Goal: Task Accomplishment & Management: Use online tool/utility

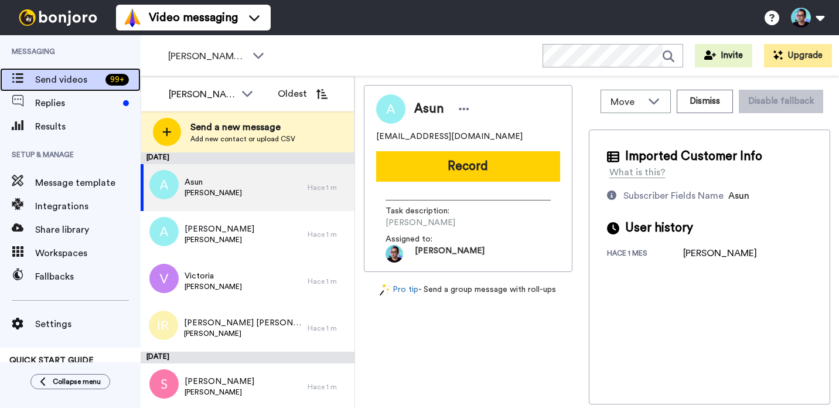
click at [83, 81] on span "Send videos" at bounding box center [68, 80] width 66 height 14
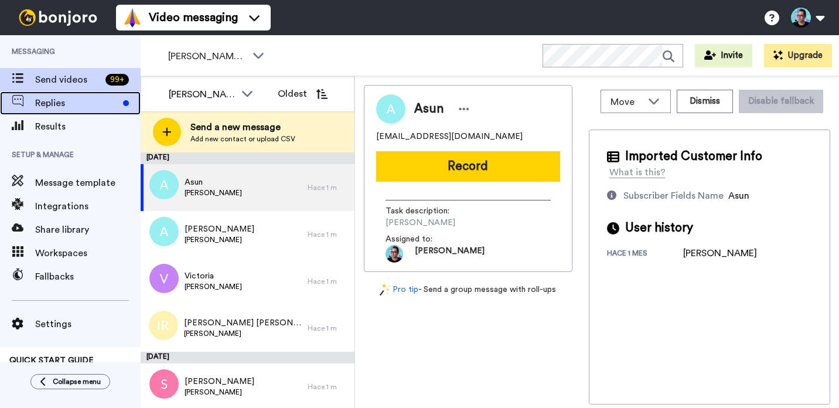
click at [97, 93] on div "Replies" at bounding box center [70, 102] width 141 height 23
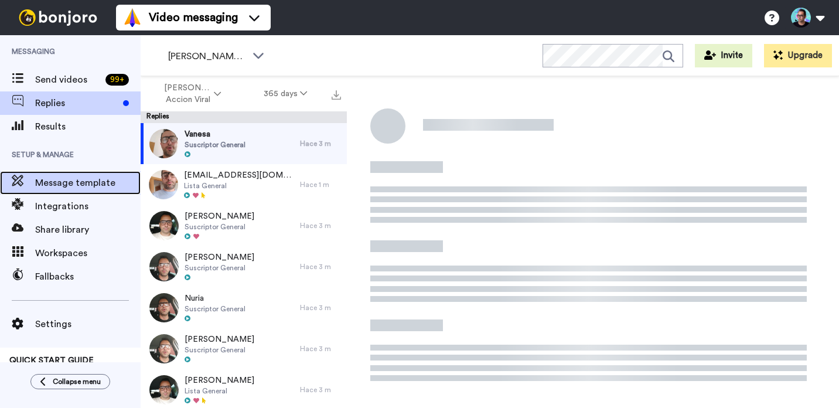
click at [71, 186] on span "Message template" at bounding box center [87, 183] width 105 height 14
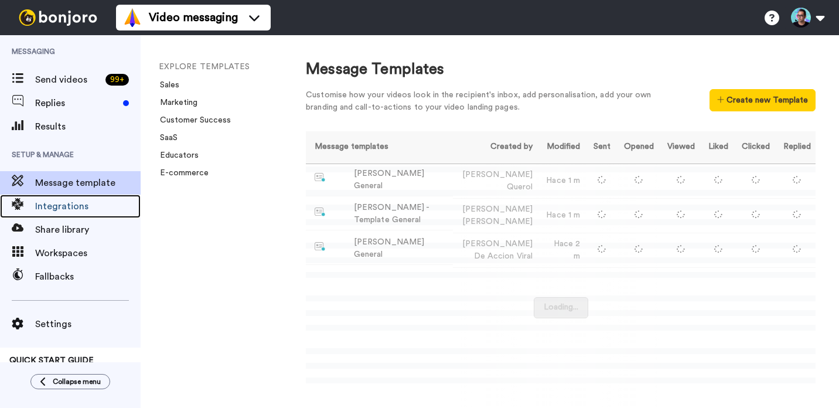
click at [73, 207] on span "Integrations" at bounding box center [87, 206] width 105 height 14
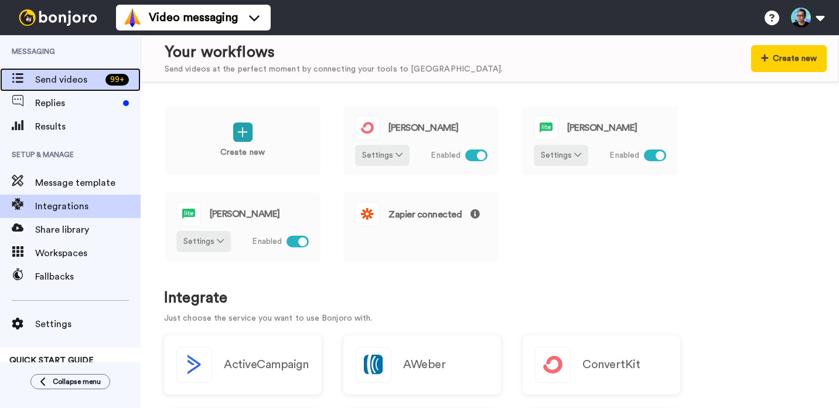
click at [82, 87] on div "Send videos 99 +" at bounding box center [70, 79] width 141 height 23
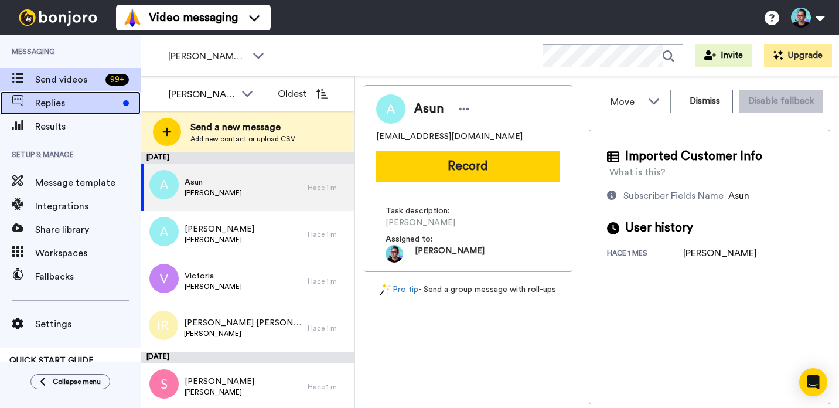
click at [55, 94] on div "Replies" at bounding box center [70, 102] width 141 height 23
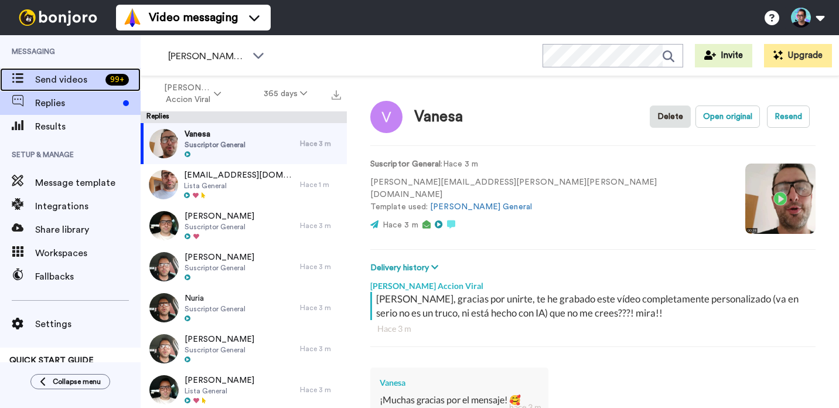
click at [53, 79] on span "Send videos" at bounding box center [68, 80] width 66 height 14
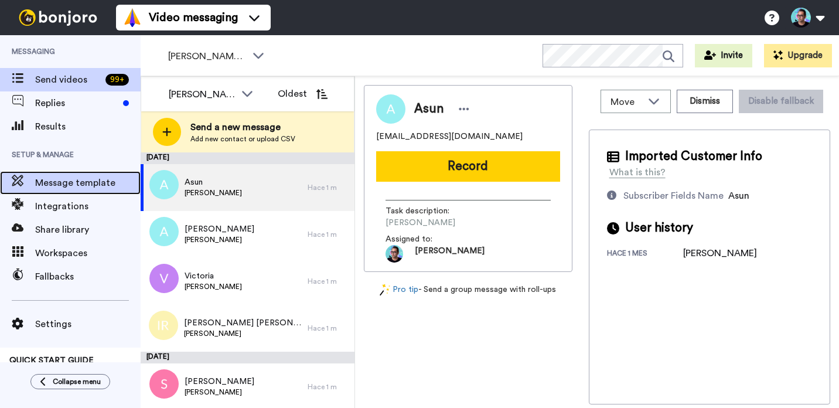
click at [69, 188] on span "Message template" at bounding box center [87, 183] width 105 height 14
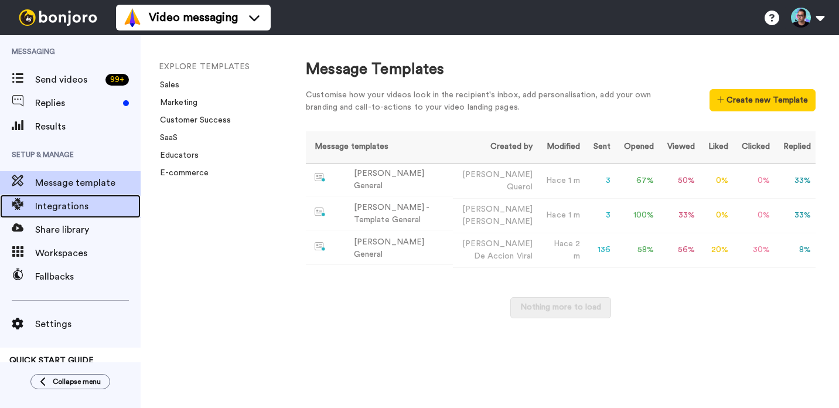
click at [82, 201] on span "Integrations" at bounding box center [87, 206] width 105 height 14
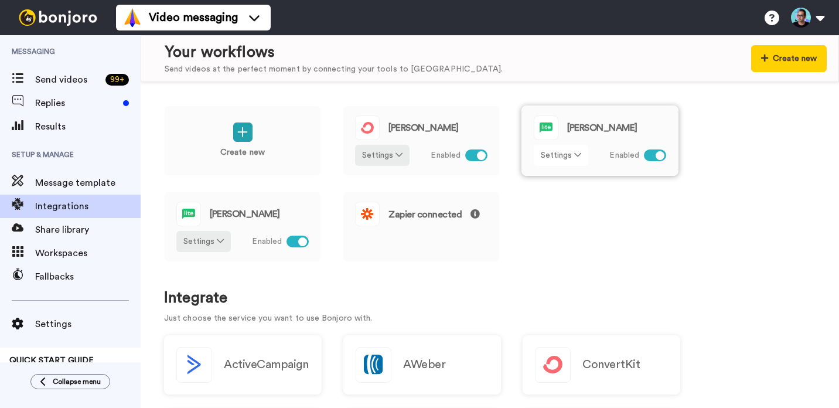
click at [571, 155] on button "Settings" at bounding box center [561, 155] width 54 height 21
click at [553, 178] on span "Edit" at bounding box center [552, 179] width 16 height 9
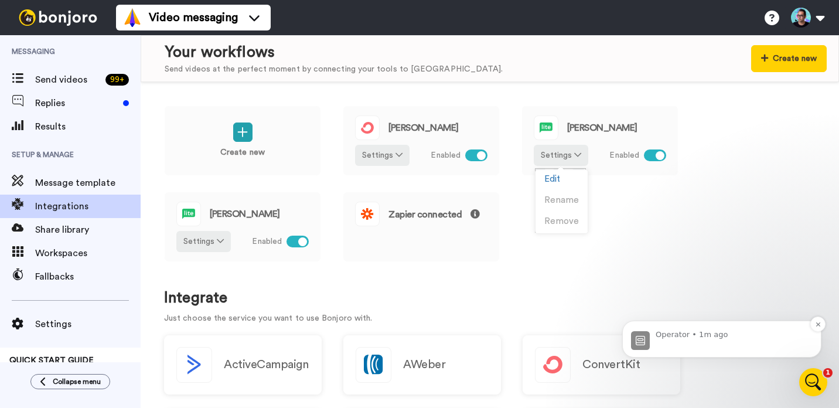
click at [733, 351] on div "Operator • 1m ago" at bounding box center [721, 339] width 199 height 37
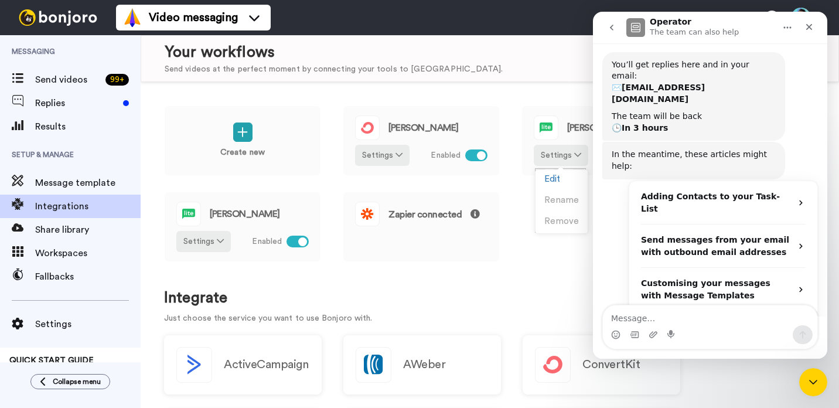
scroll to position [145, 0]
click at [696, 148] on div "In the meantime, these articles might help:" at bounding box center [694, 159] width 164 height 23
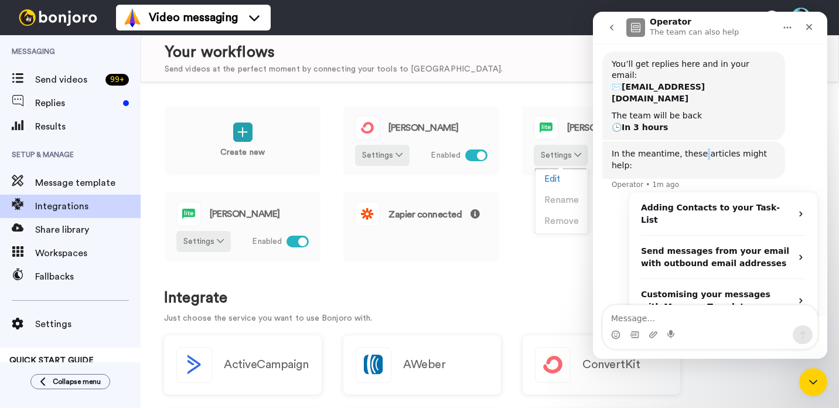
click at [696, 148] on div "In the meantime, these articles might help:" at bounding box center [694, 159] width 164 height 23
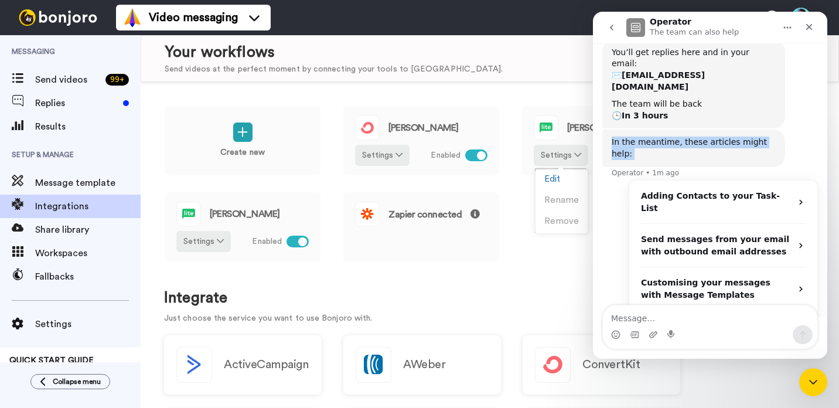
copy div "In the meantime, these articles might help:"
click at [808, 366] on div "Close Intercom Messenger" at bounding box center [812, 380] width 28 height 28
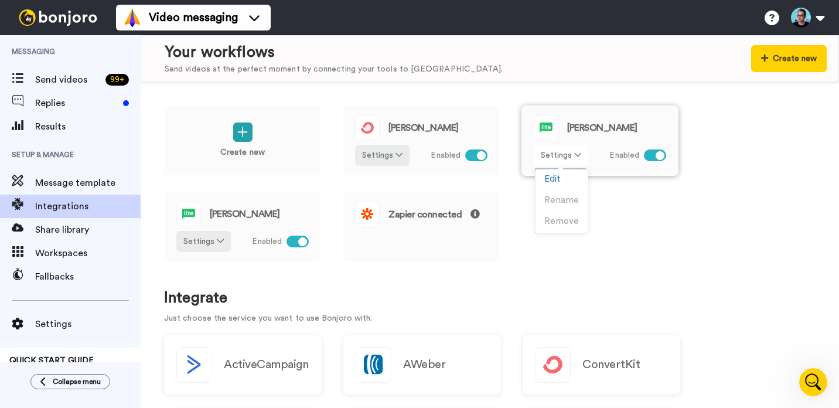
scroll to position [145, 0]
click at [509, 102] on div "Create new Carlos- Kit Settings Enabled Jose - Mailerlite Settings Enabled Tere…" at bounding box center [490, 245] width 699 height 326
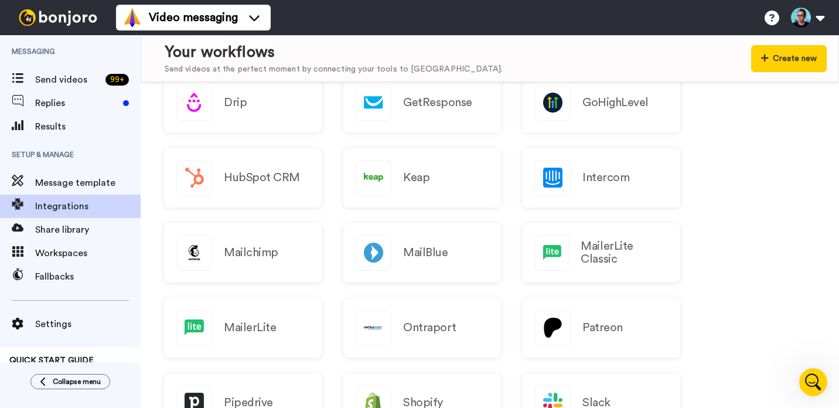
scroll to position [0, 0]
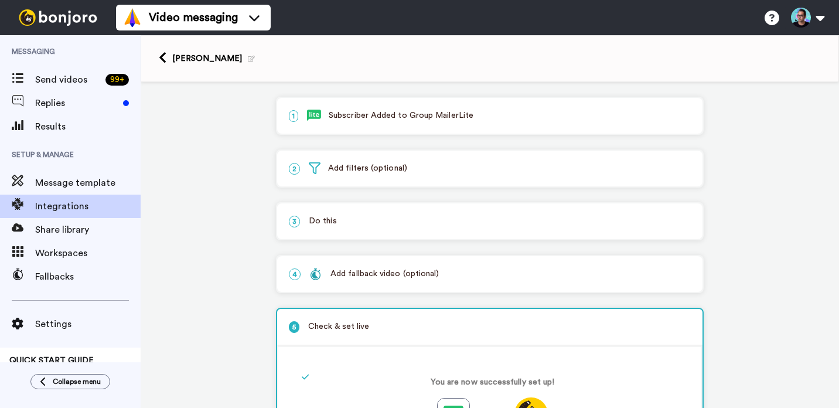
click at [433, 115] on p "1 Subscriber Added to Group MailerLite" at bounding box center [490, 116] width 402 height 12
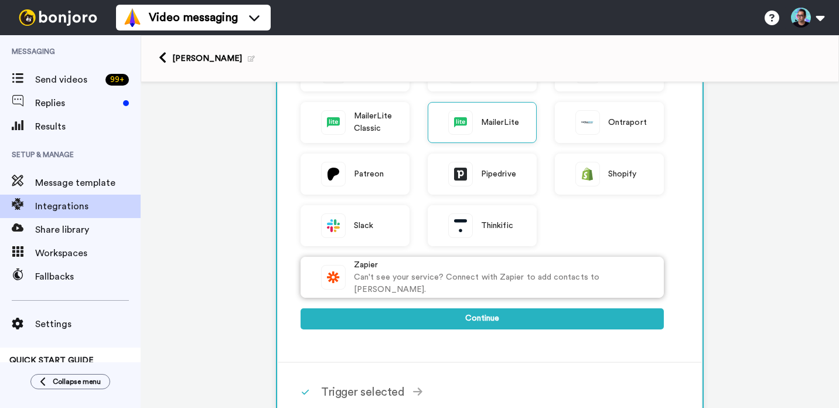
scroll to position [302, 0]
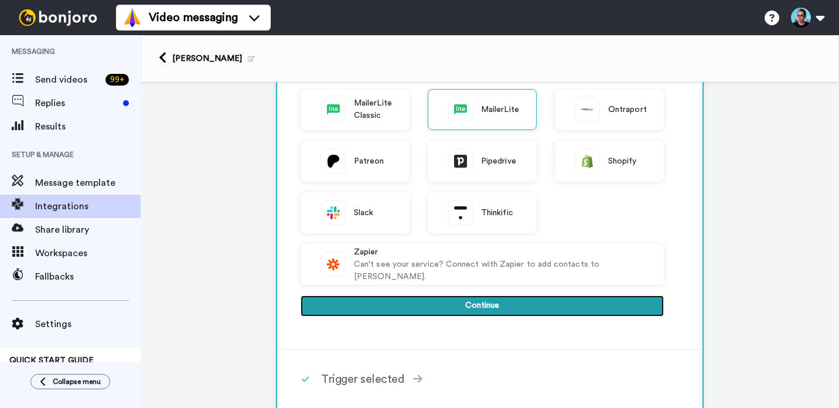
click at [508, 308] on button "Continue" at bounding box center [482, 305] width 363 height 21
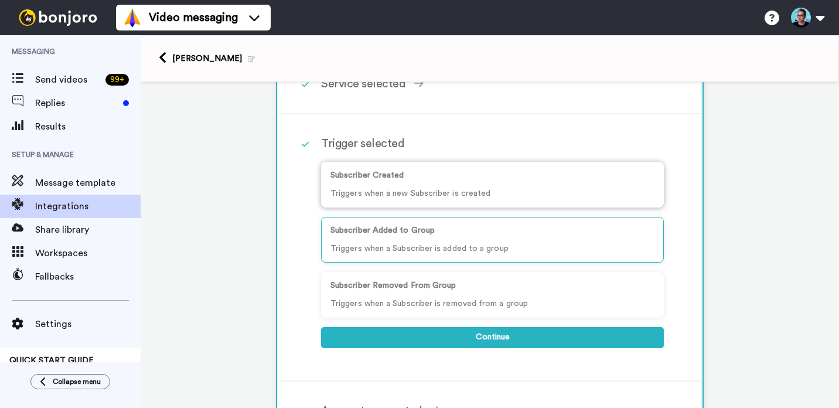
scroll to position [77, 0]
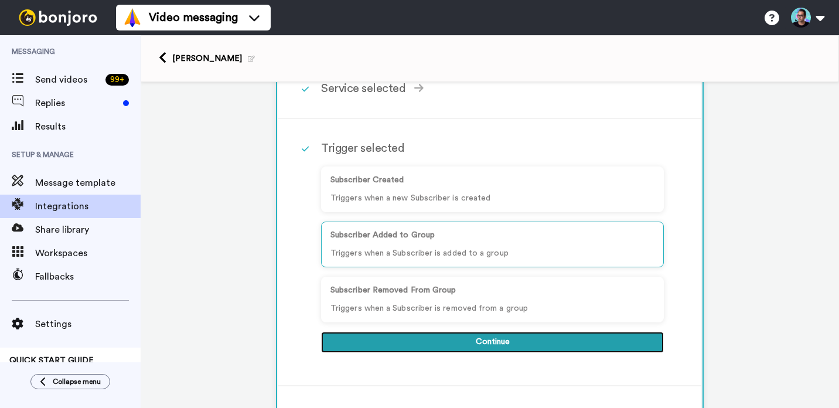
click at [507, 340] on button "Continue" at bounding box center [492, 342] width 343 height 21
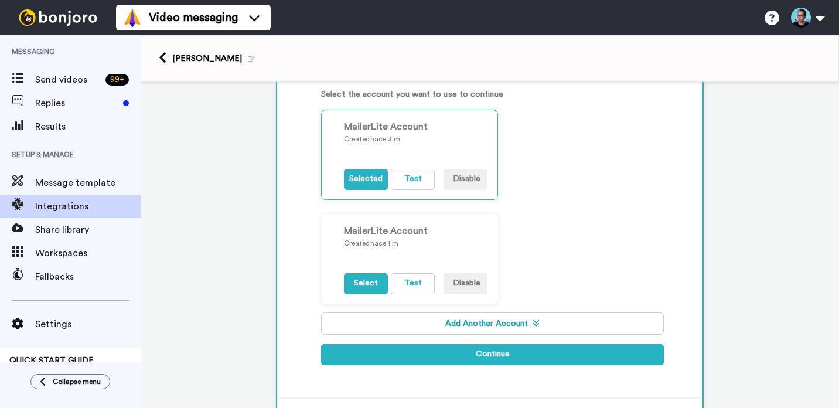
scroll to position [212, 0]
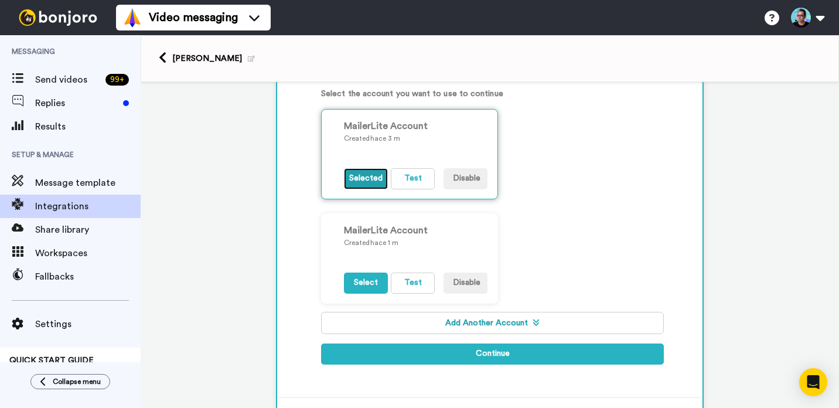
click at [360, 180] on button "Selected" at bounding box center [366, 178] width 44 height 21
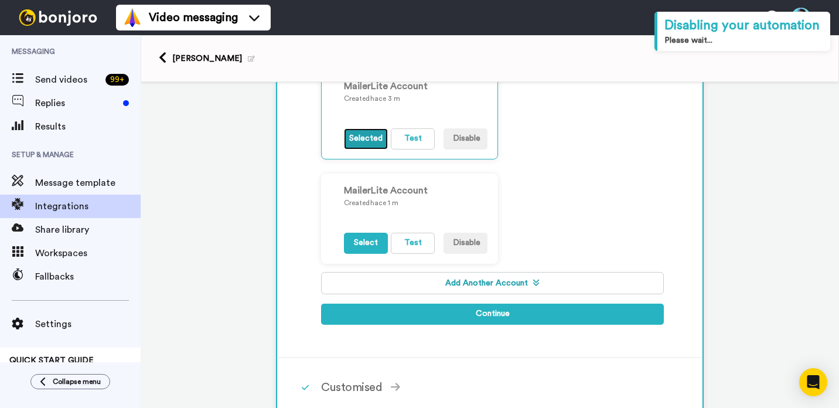
scroll to position [253, 0]
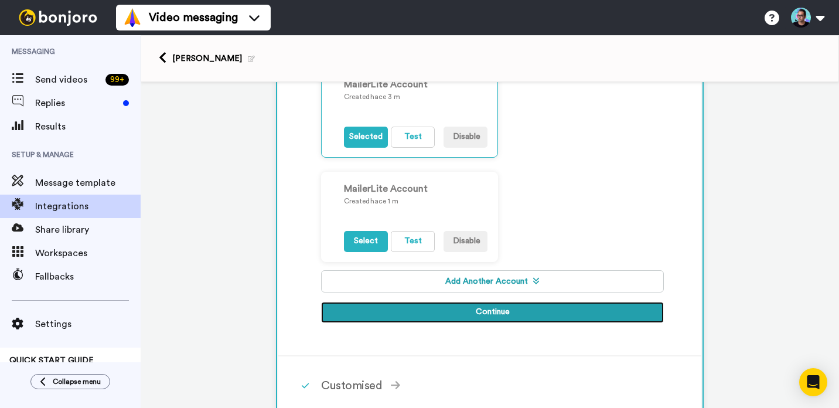
click at [497, 315] on button "Continue" at bounding box center [492, 312] width 343 height 21
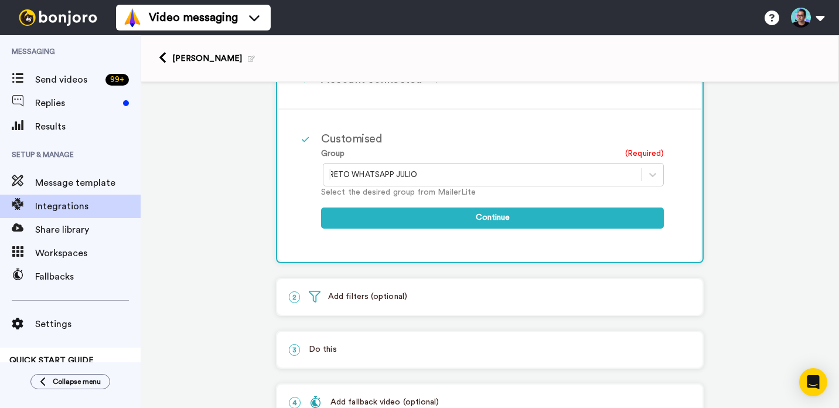
scroll to position [178, 0]
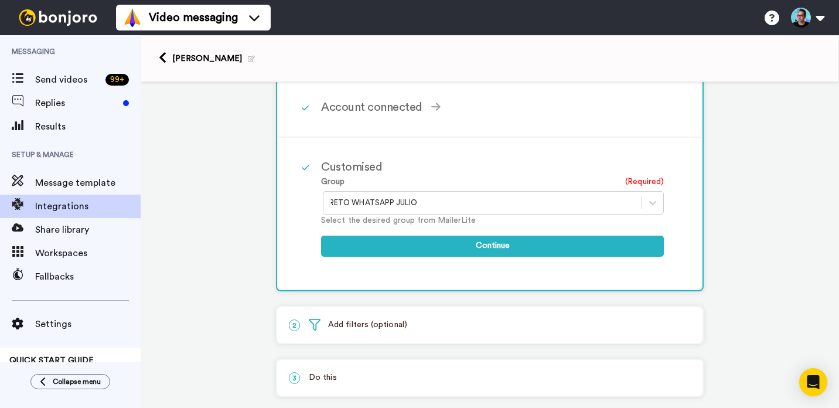
click at [492, 204] on div at bounding box center [482, 203] width 306 height 14
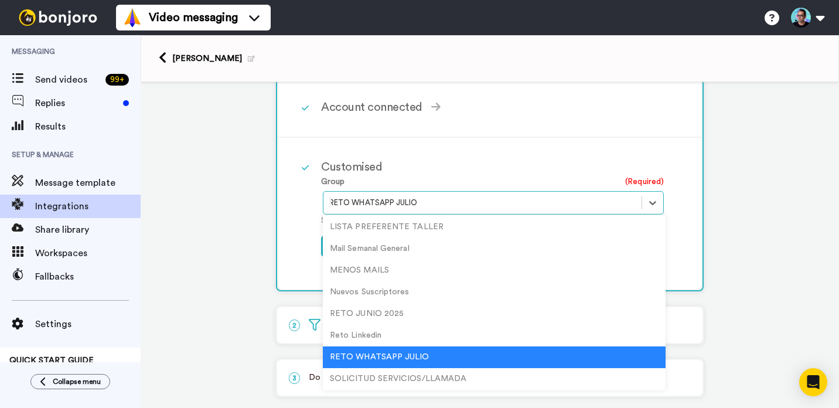
scroll to position [67, 0]
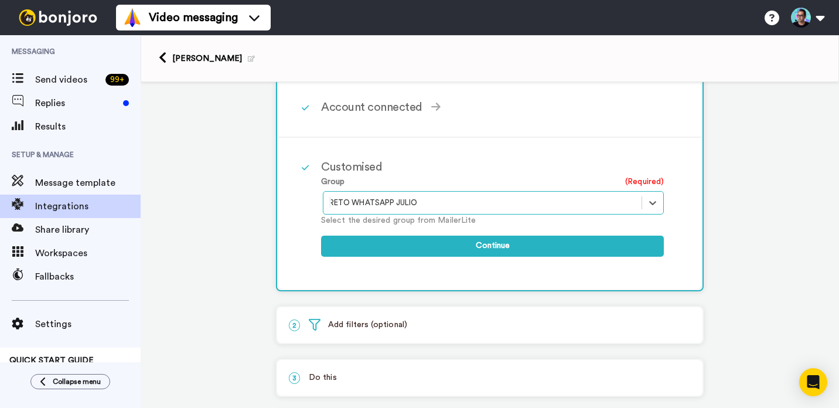
click at [466, 205] on div at bounding box center [482, 203] width 306 height 14
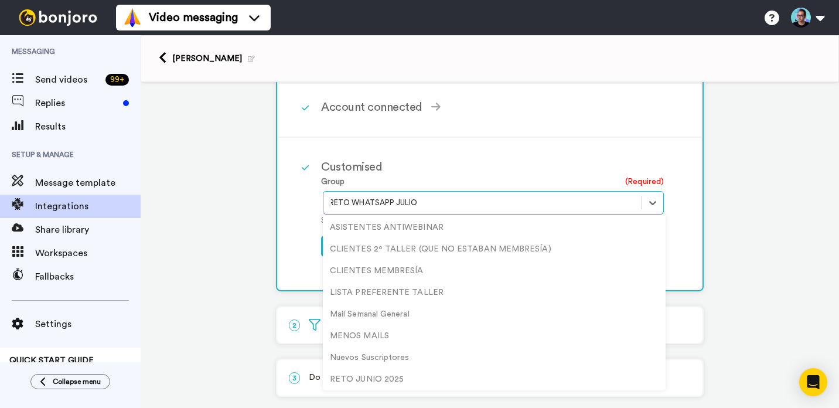
scroll to position [50, 0]
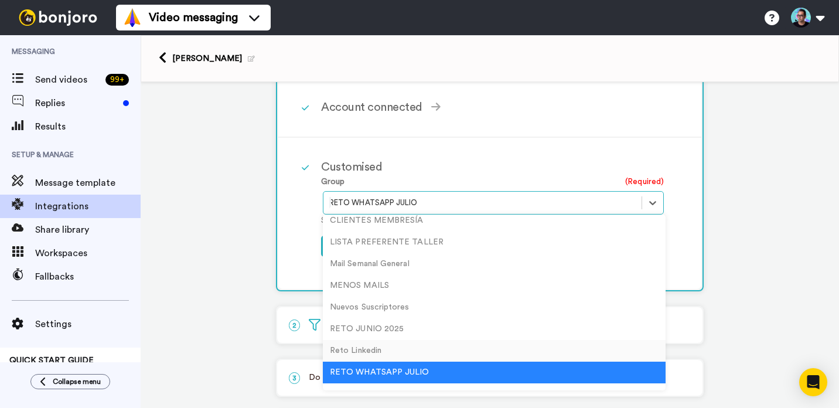
click at [395, 350] on div "Reto Linkedin" at bounding box center [494, 351] width 343 height 22
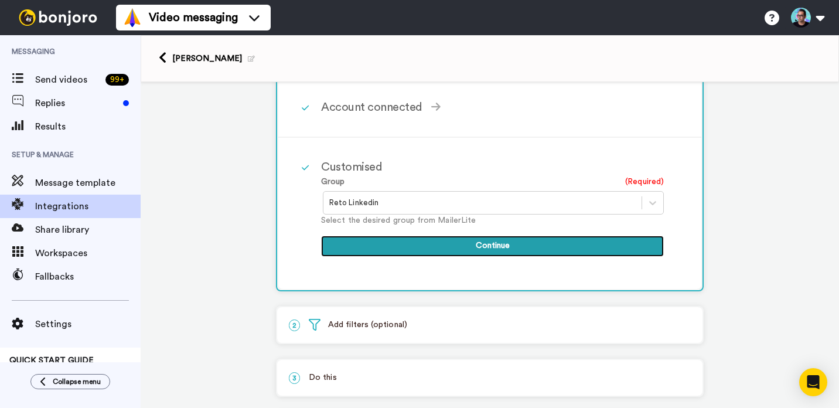
click at [544, 244] on button "Continue" at bounding box center [492, 246] width 343 height 21
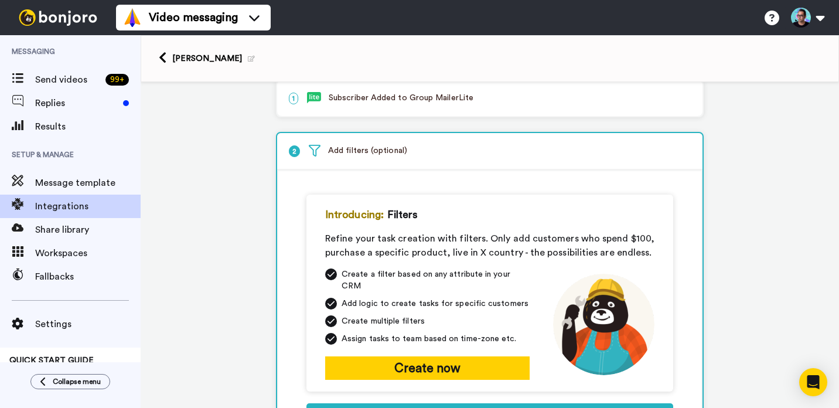
scroll to position [0, 0]
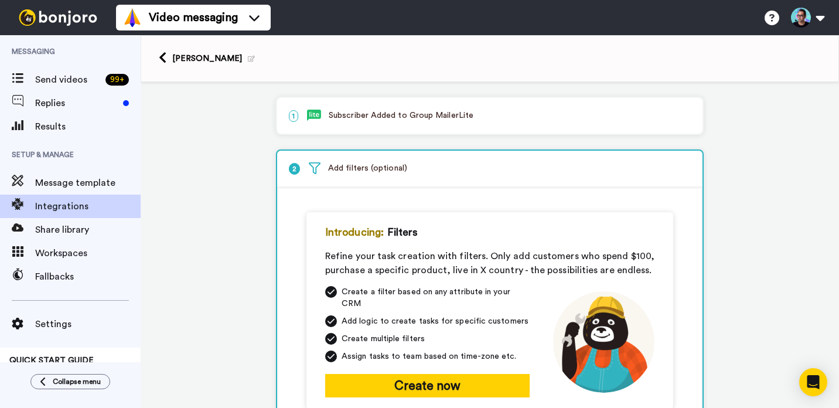
click at [428, 166] on p "2 Add filters (optional)" at bounding box center [490, 168] width 402 height 12
click at [423, 132] on div "1 Subscriber Added to Group MailerLite" at bounding box center [489, 116] width 425 height 36
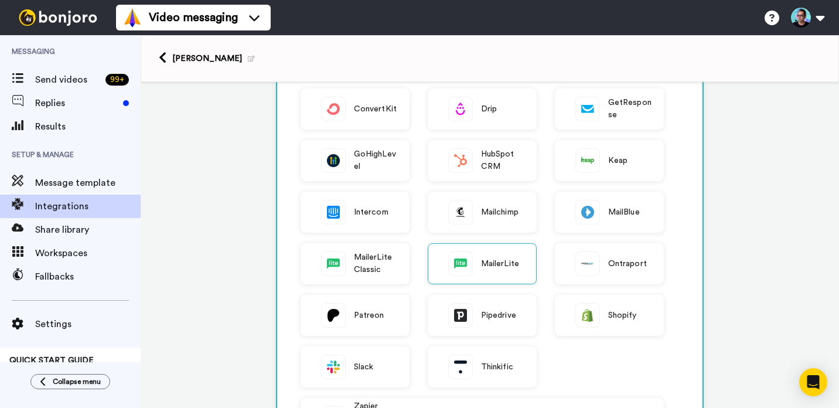
scroll to position [371, 0]
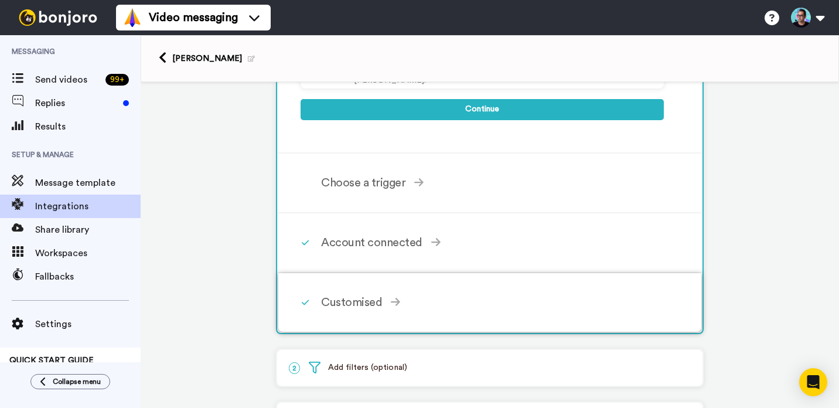
click at [416, 295] on div "Customised" at bounding box center [492, 303] width 343 height 18
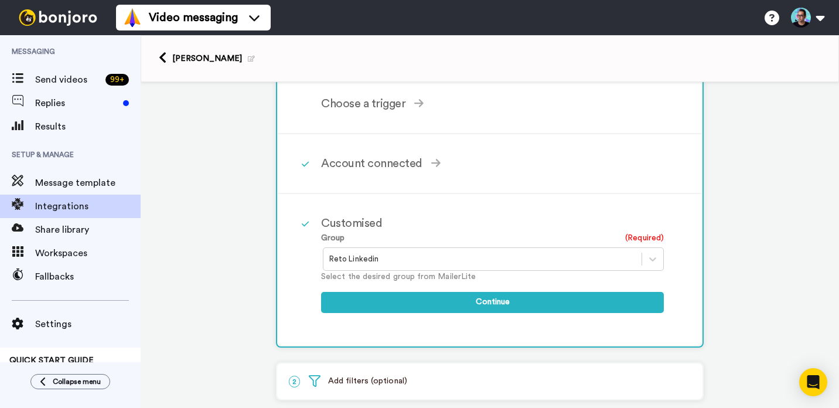
scroll to position [122, 0]
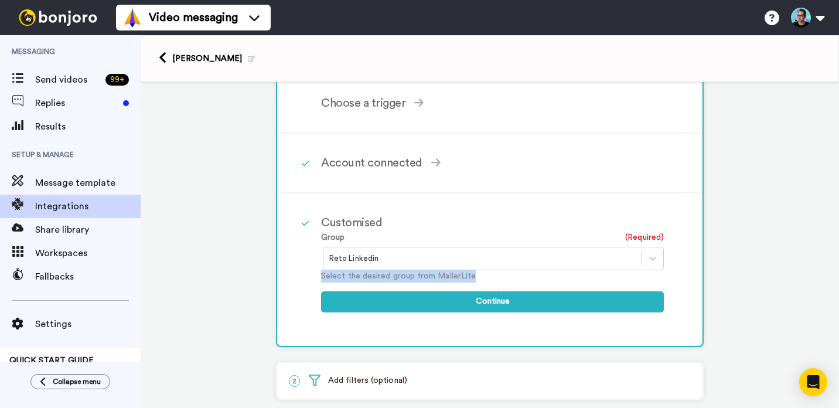
drag, startPoint x: 486, startPoint y: 278, endPoint x: 305, endPoint y: 273, distance: 181.2
click at [305, 273] on div "Customised Group (Required) Reto Linkedin Select the desired group from MailerL…" at bounding box center [489, 268] width 423 height 151
copy p "Select the desired group from MailerLite"
click at [482, 263] on div at bounding box center [482, 258] width 306 height 14
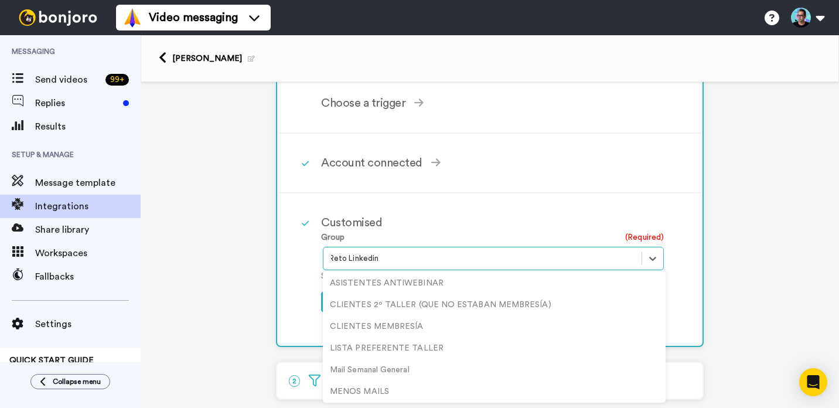
scroll to position [29, 0]
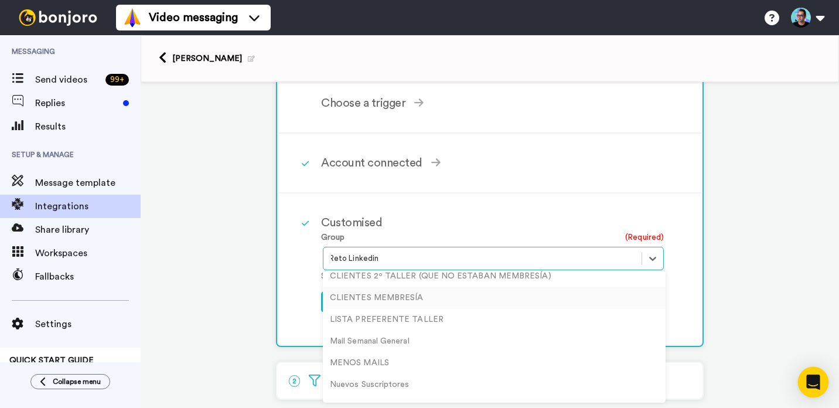
click at [806, 373] on div "Open Intercom Messenger" at bounding box center [813, 382] width 31 height 31
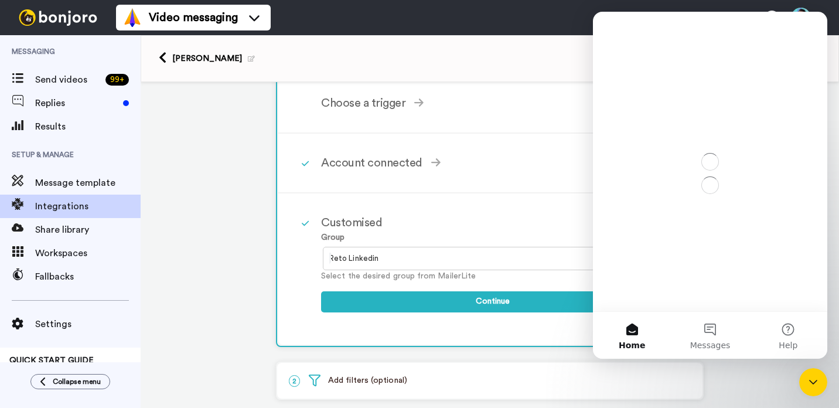
scroll to position [0, 0]
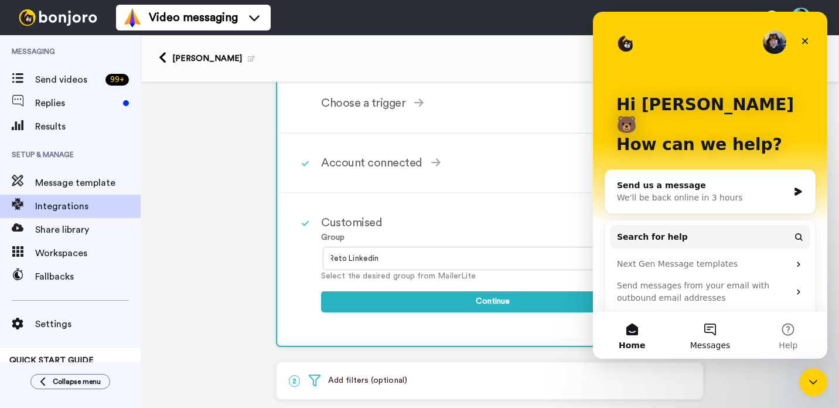
click at [704, 329] on button "Messages" at bounding box center [710, 335] width 78 height 47
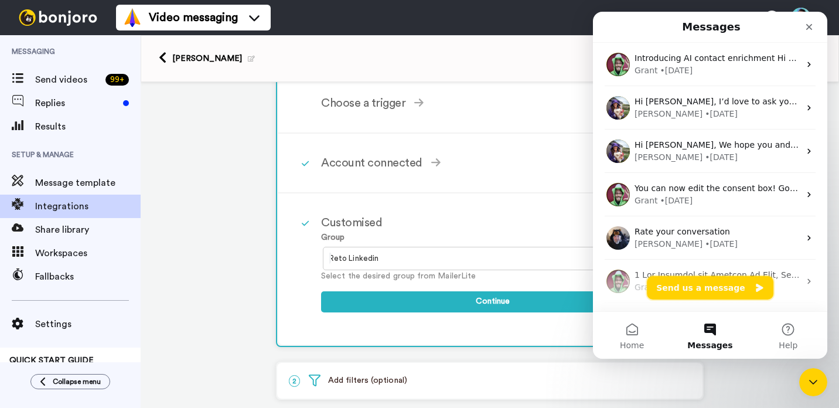
click at [725, 291] on button "Send us a message" at bounding box center [710, 287] width 127 height 23
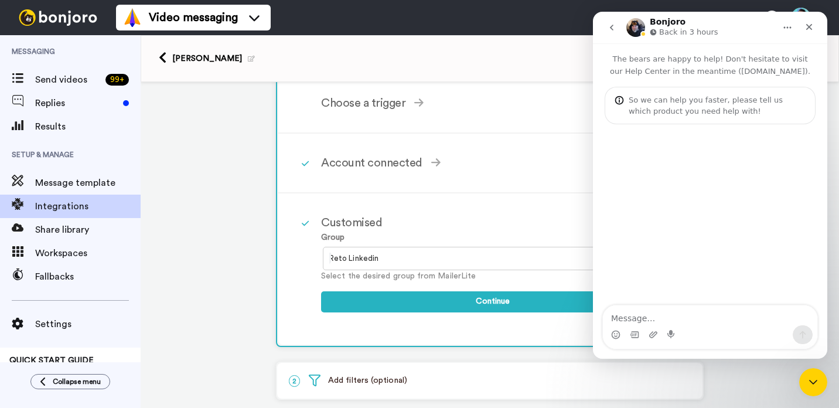
click at [718, 327] on div "Intercom messenger" at bounding box center [710, 334] width 214 height 19
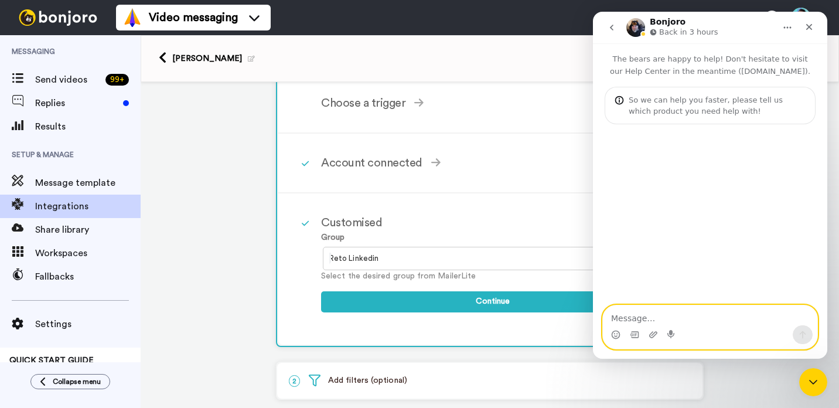
click at [717, 319] on textarea "Message…" at bounding box center [710, 315] width 214 height 20
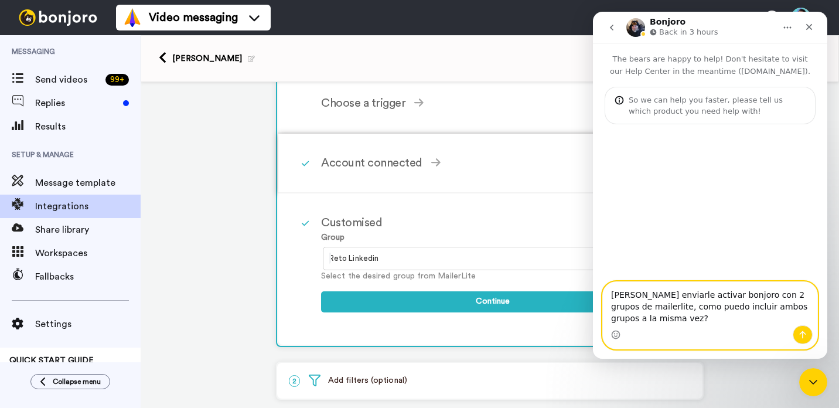
paste textarea "I want to activate Bonjoro with 2 MailerLite groups, how can I include both gro…"
type textarea "I want to activate Bonjoro with 2 MailerLite groups, how can I include both gro…"
click at [796, 335] on button "Send a message…" at bounding box center [803, 334] width 20 height 19
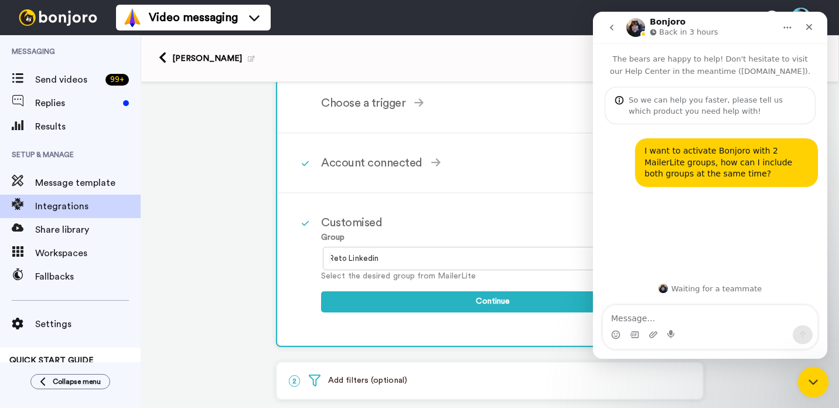
click at [816, 383] on icon "Close Intercom Messenger" at bounding box center [812, 380] width 14 height 14
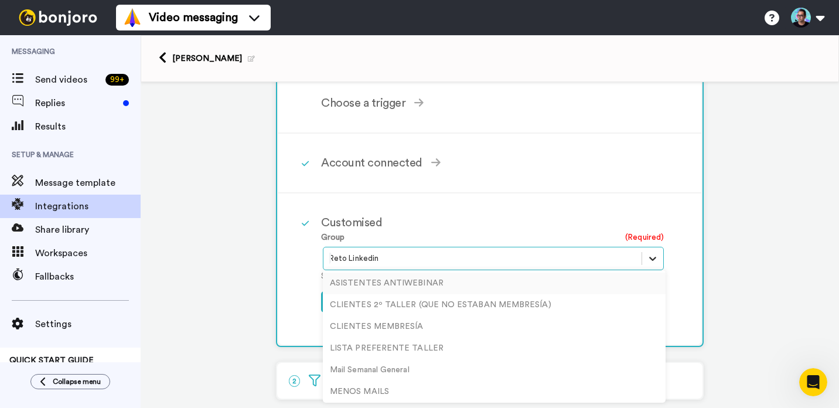
click at [642, 255] on div at bounding box center [652, 258] width 21 height 21
drag, startPoint x: 438, startPoint y: 260, endPoint x: 435, endPoint y: 254, distance: 6.3
click at [439, 260] on div at bounding box center [482, 258] width 306 height 14
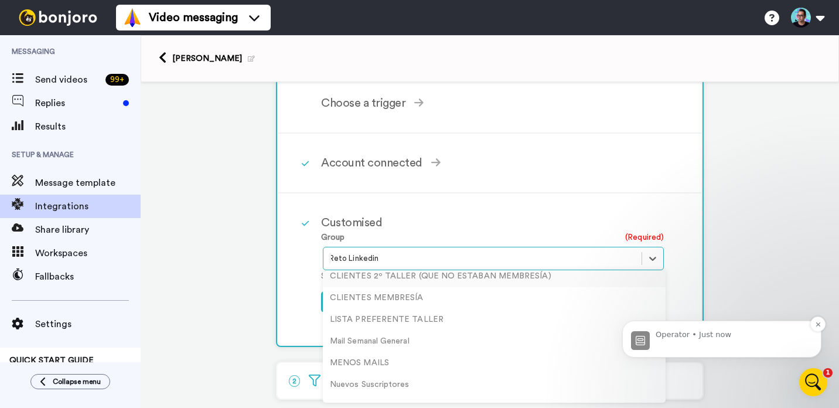
scroll to position [145, 0]
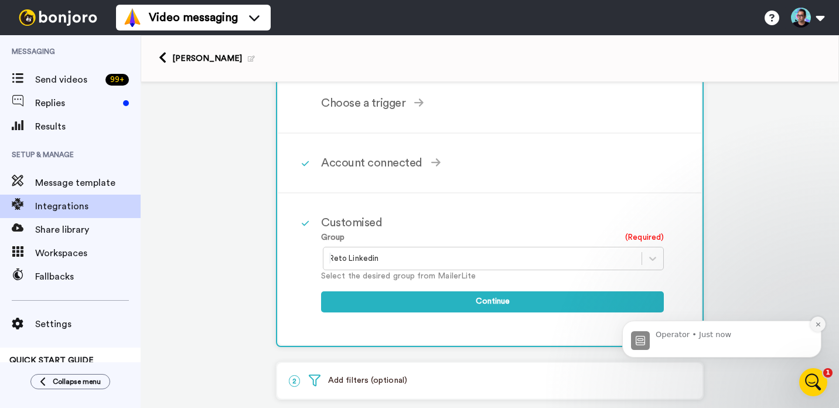
click at [817, 327] on button "Dismiss notification" at bounding box center [817, 323] width 15 height 15
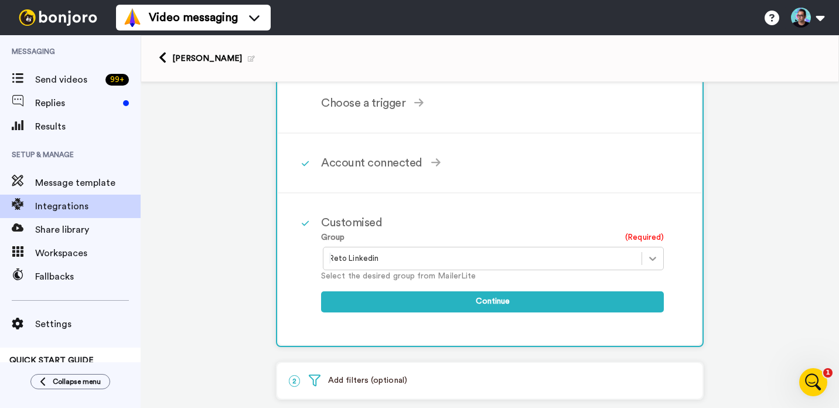
click at [642, 260] on div at bounding box center [652, 258] width 21 height 21
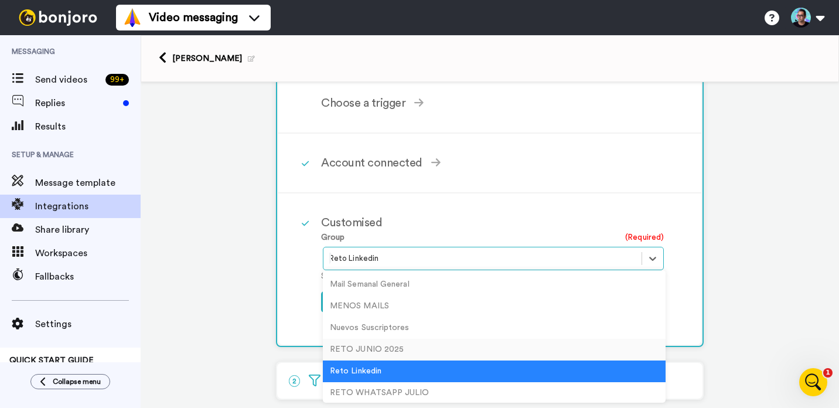
scroll to position [94, 0]
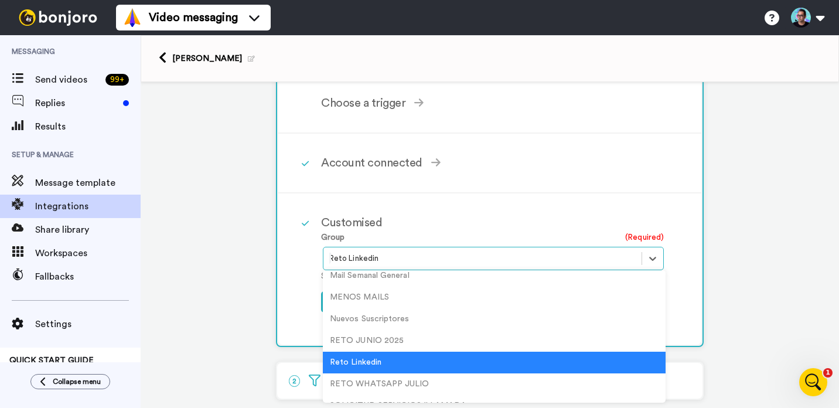
click at [407, 359] on div "Reto Linkedin" at bounding box center [494, 363] width 343 height 22
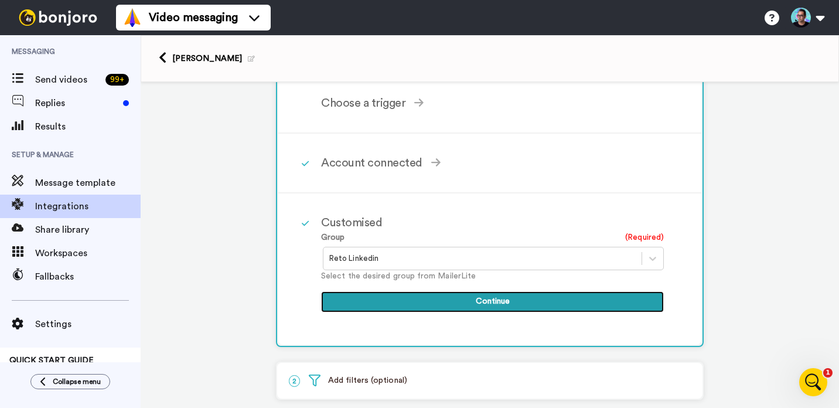
click at [465, 302] on button "Continue" at bounding box center [492, 301] width 343 height 21
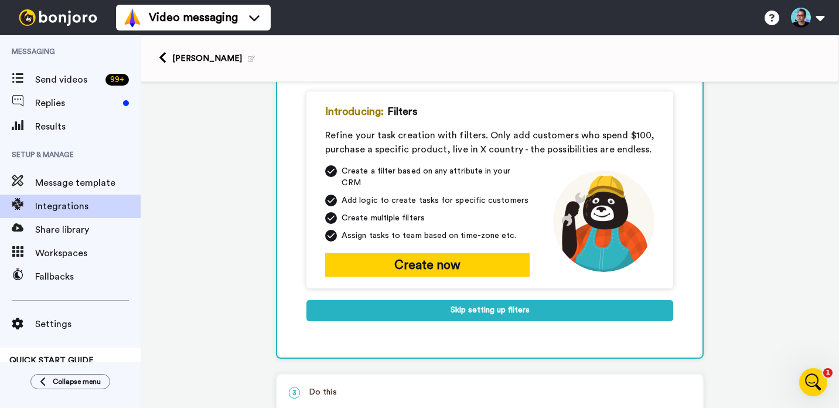
scroll to position [252, 0]
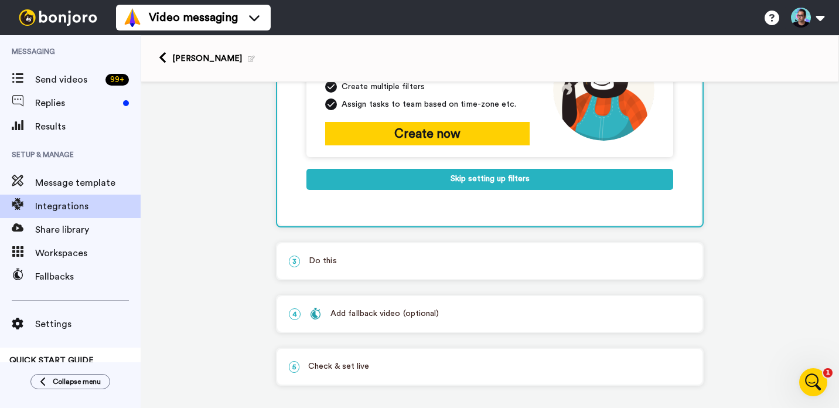
click at [458, 260] on div "3 Do this" at bounding box center [489, 261] width 425 height 36
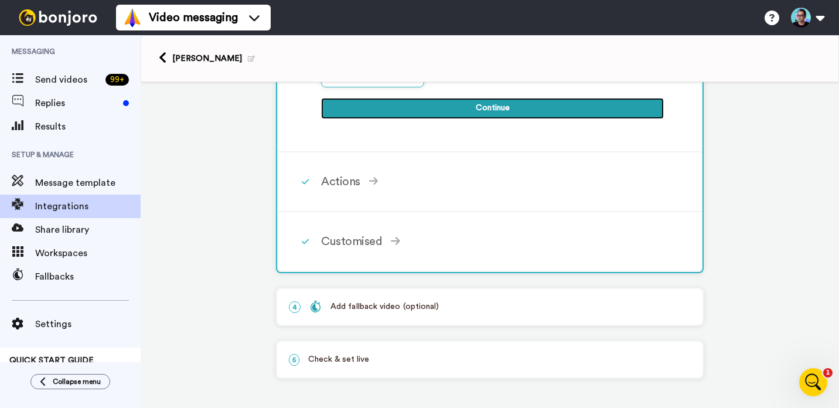
click at [493, 116] on button "Continue" at bounding box center [492, 108] width 343 height 21
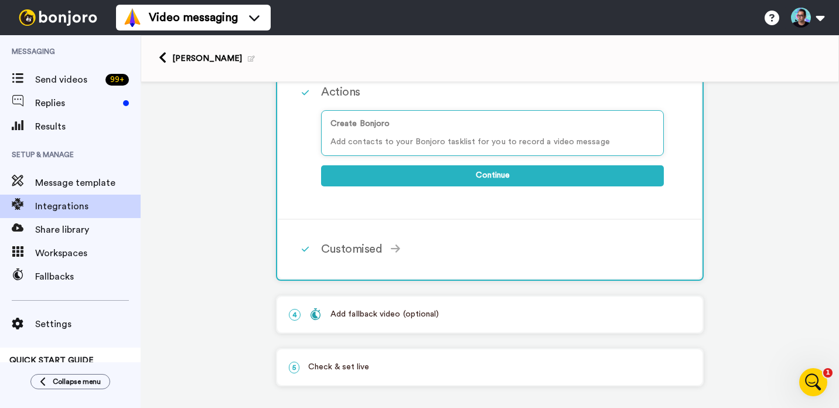
scroll to position [227, 0]
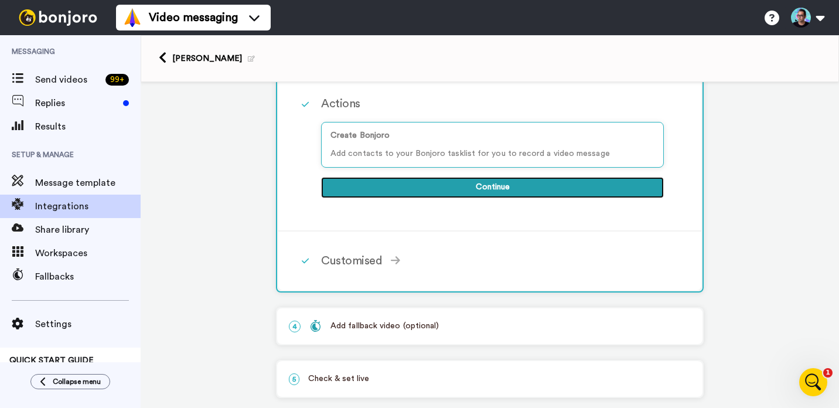
click at [483, 193] on button "Continue" at bounding box center [492, 187] width 343 height 21
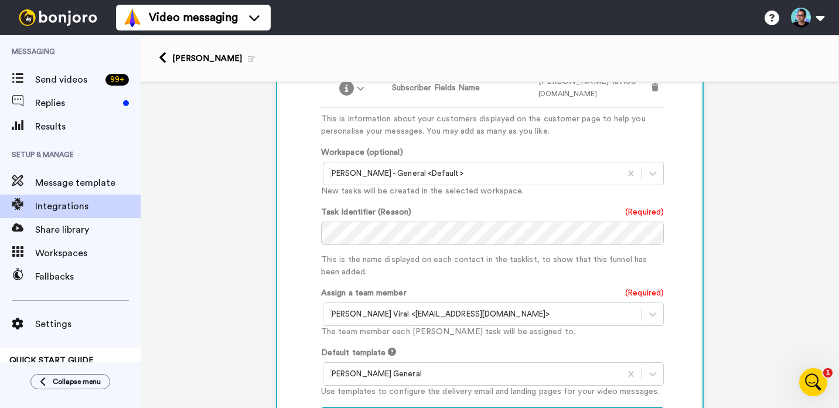
scroll to position [423, 0]
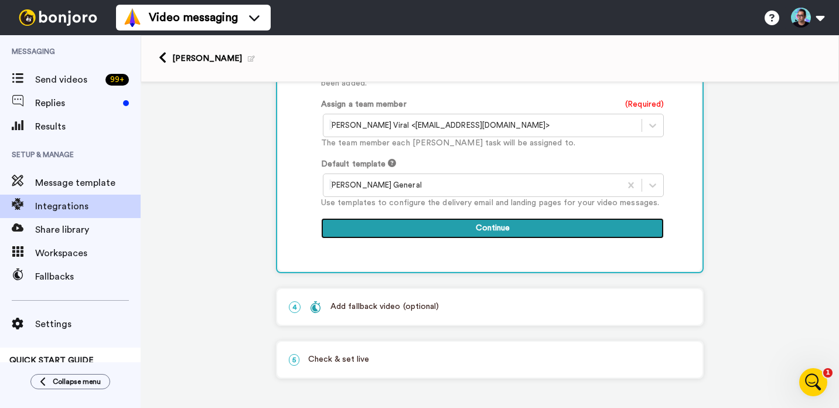
click at [483, 220] on button "Continue" at bounding box center [492, 228] width 343 height 21
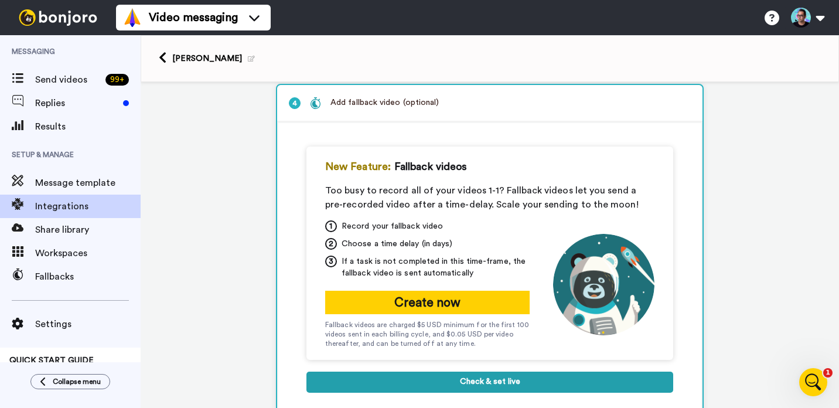
click at [486, 373] on div "New Feature: Fallback videos Too busy to record all of your videos 1-1? Fallbac…" at bounding box center [489, 276] width 367 height 258
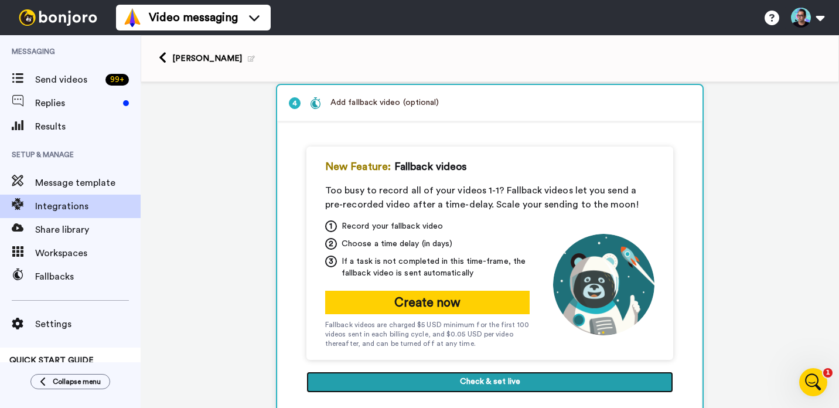
click at [485, 376] on button "Check & set live" at bounding box center [489, 382] width 367 height 21
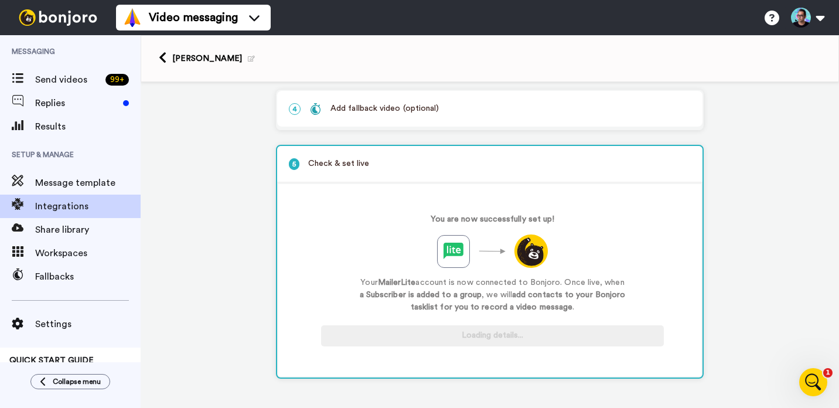
scroll to position [165, 0]
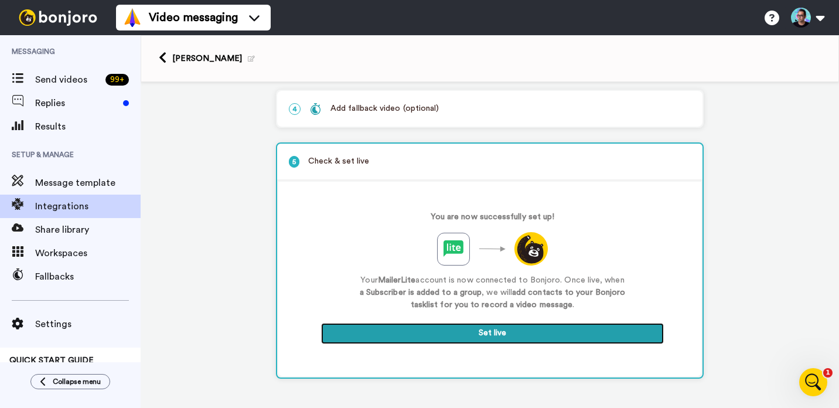
click at [484, 340] on button "Set live" at bounding box center [492, 333] width 343 height 21
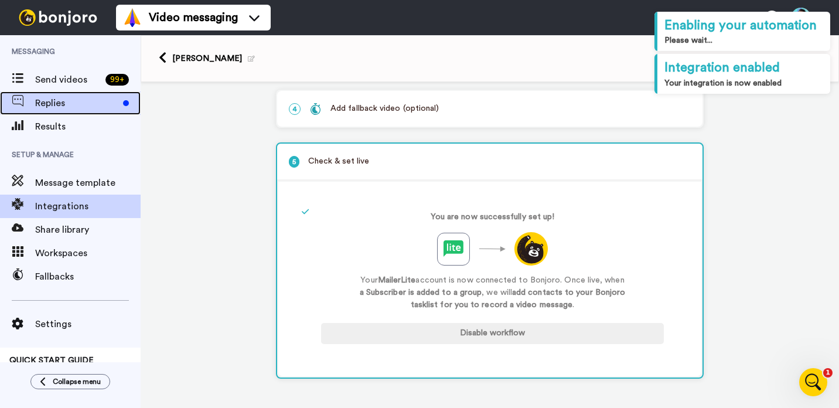
click at [71, 95] on div "Replies" at bounding box center [70, 102] width 141 height 23
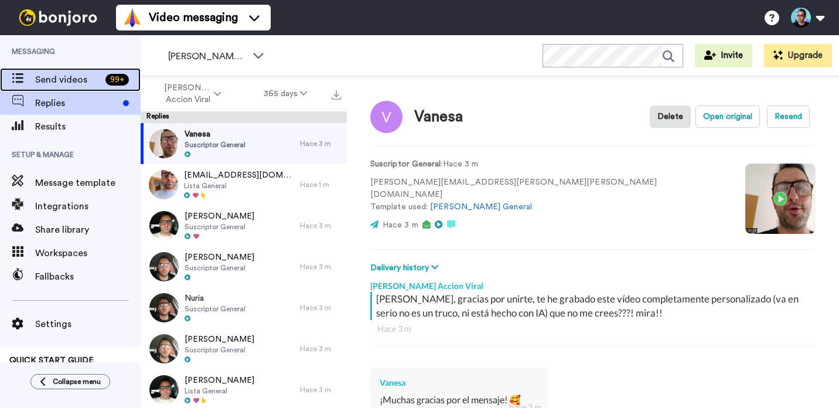
click at [88, 81] on span "Send videos" at bounding box center [68, 80] width 66 height 14
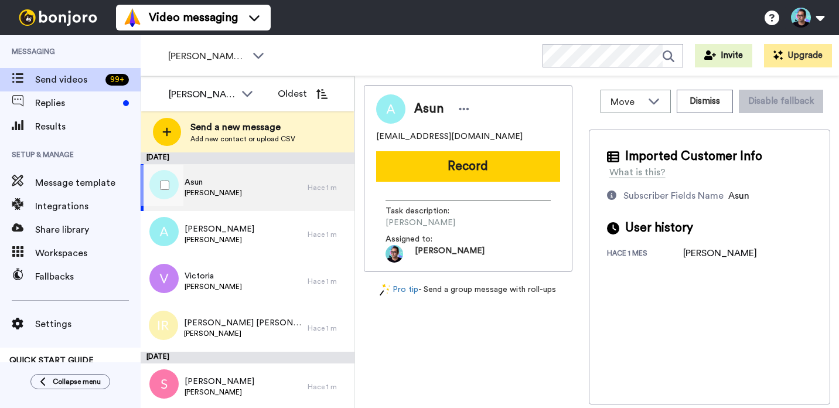
click at [271, 200] on div "[PERSON_NAME]" at bounding box center [224, 187] width 167 height 47
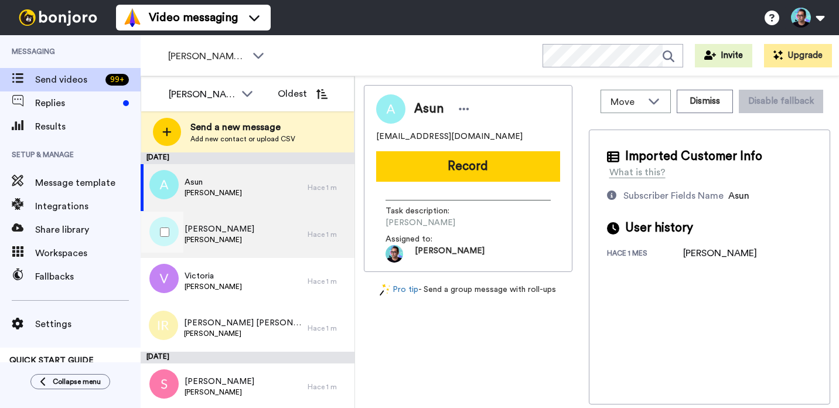
click at [273, 236] on div "Ana Reto Julio" at bounding box center [224, 234] width 167 height 47
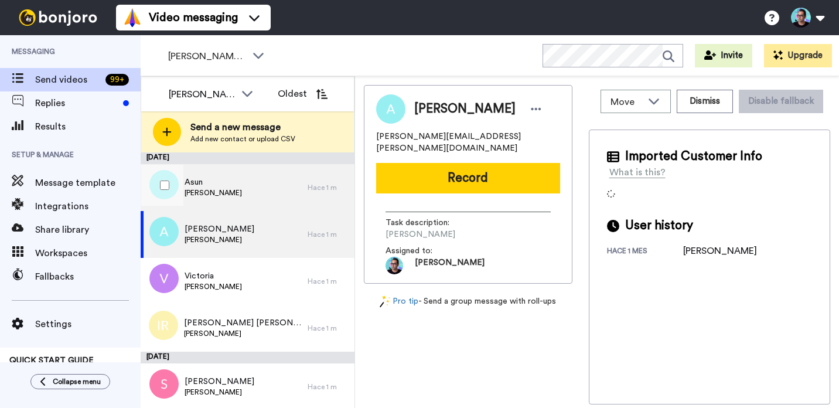
click at [254, 199] on div "Asun Reto Julio" at bounding box center [224, 187] width 167 height 47
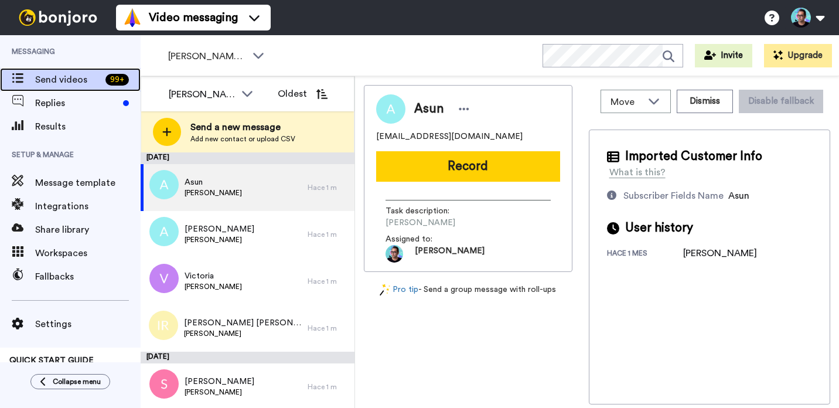
click at [72, 76] on span "Send videos" at bounding box center [68, 80] width 66 height 14
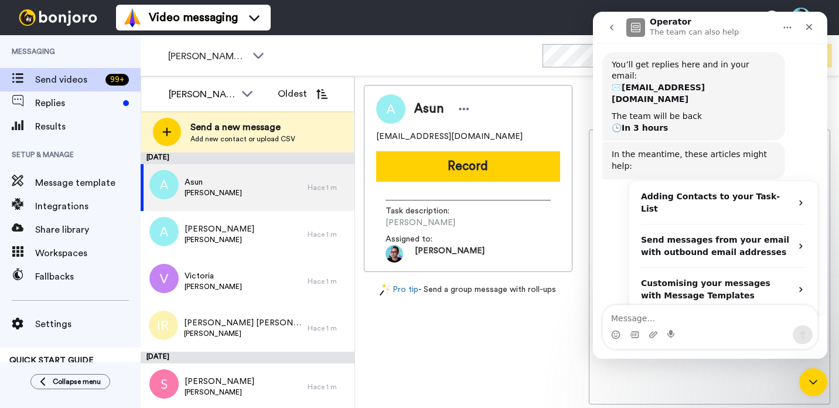
scroll to position [145, 0]
